Goal: Task Accomplishment & Management: Manage account settings

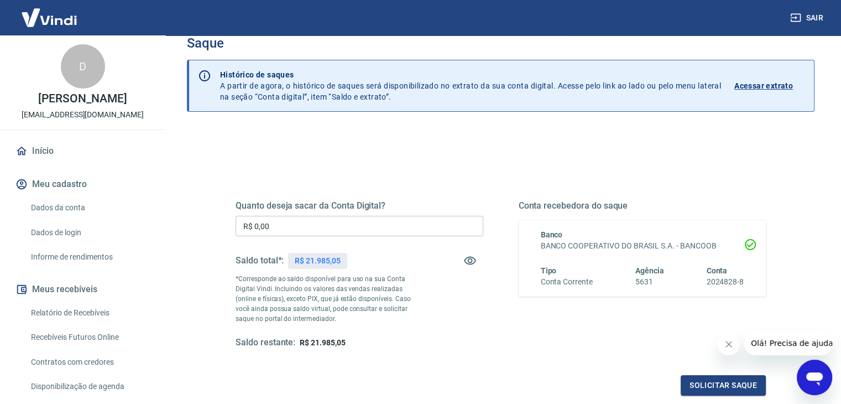
scroll to position [55, 0]
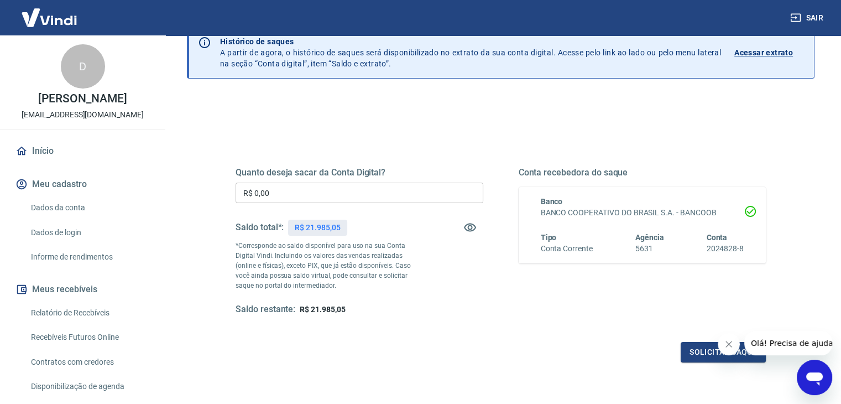
click at [65, 324] on link "Relatório de Recebíveis" at bounding box center [90, 312] width 126 height 23
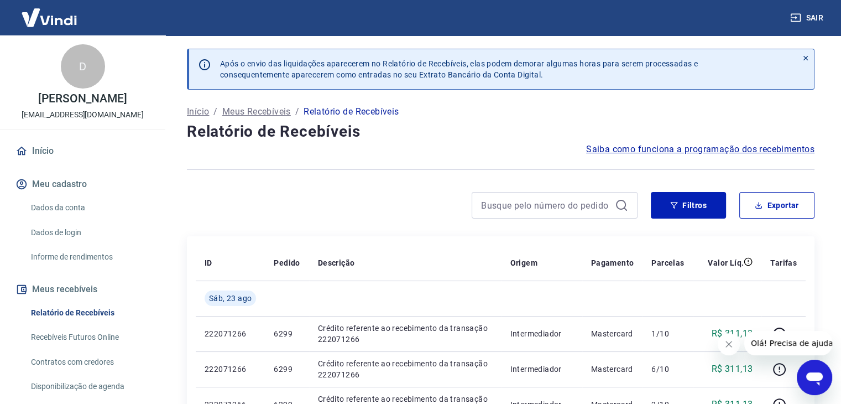
click at [730, 341] on icon "Fechar mensagem da empresa" at bounding box center [729, 344] width 9 height 9
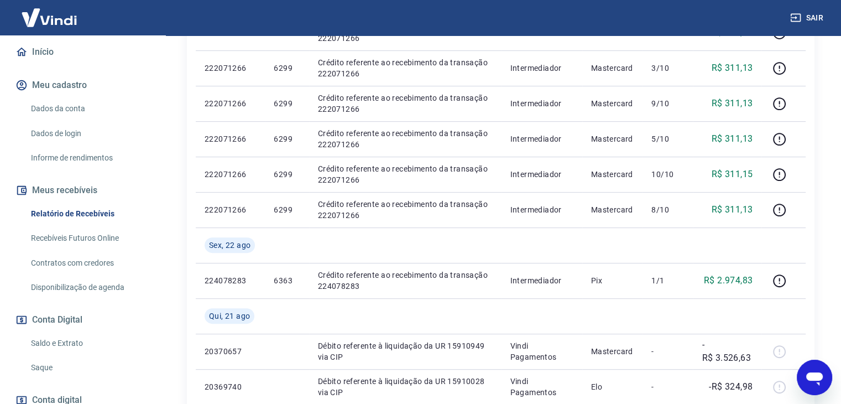
scroll to position [111, 0]
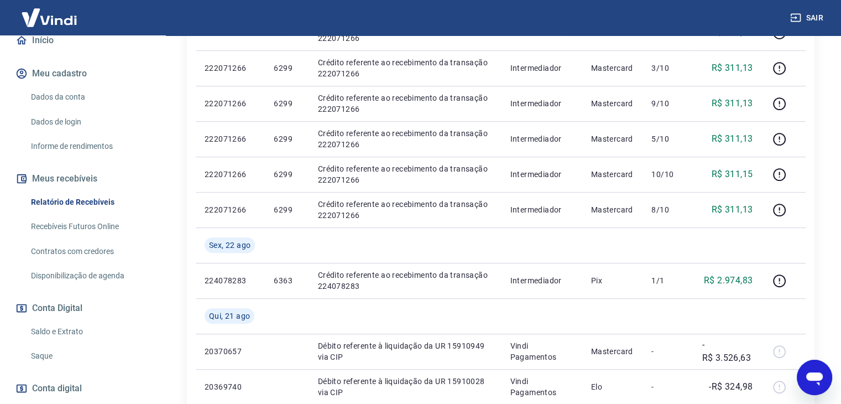
click at [70, 342] on link "Saldo e Extrato" at bounding box center [90, 331] width 126 height 23
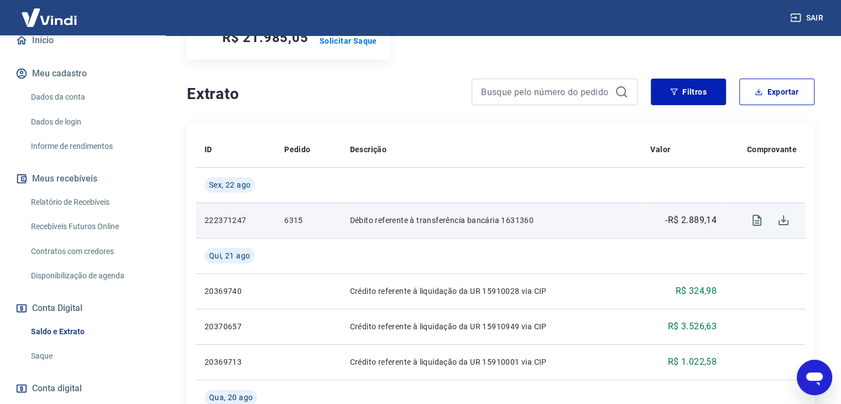
scroll to position [111, 0]
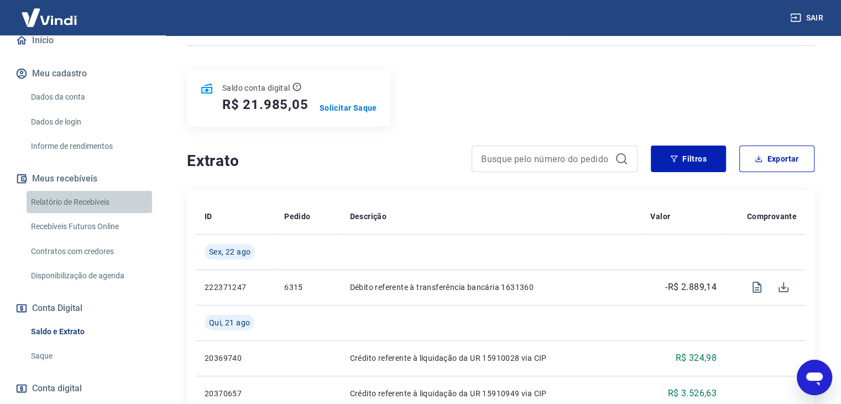
click at [95, 209] on link "Relatório de Recebíveis" at bounding box center [90, 202] width 126 height 23
